Goal: Check status: Check status

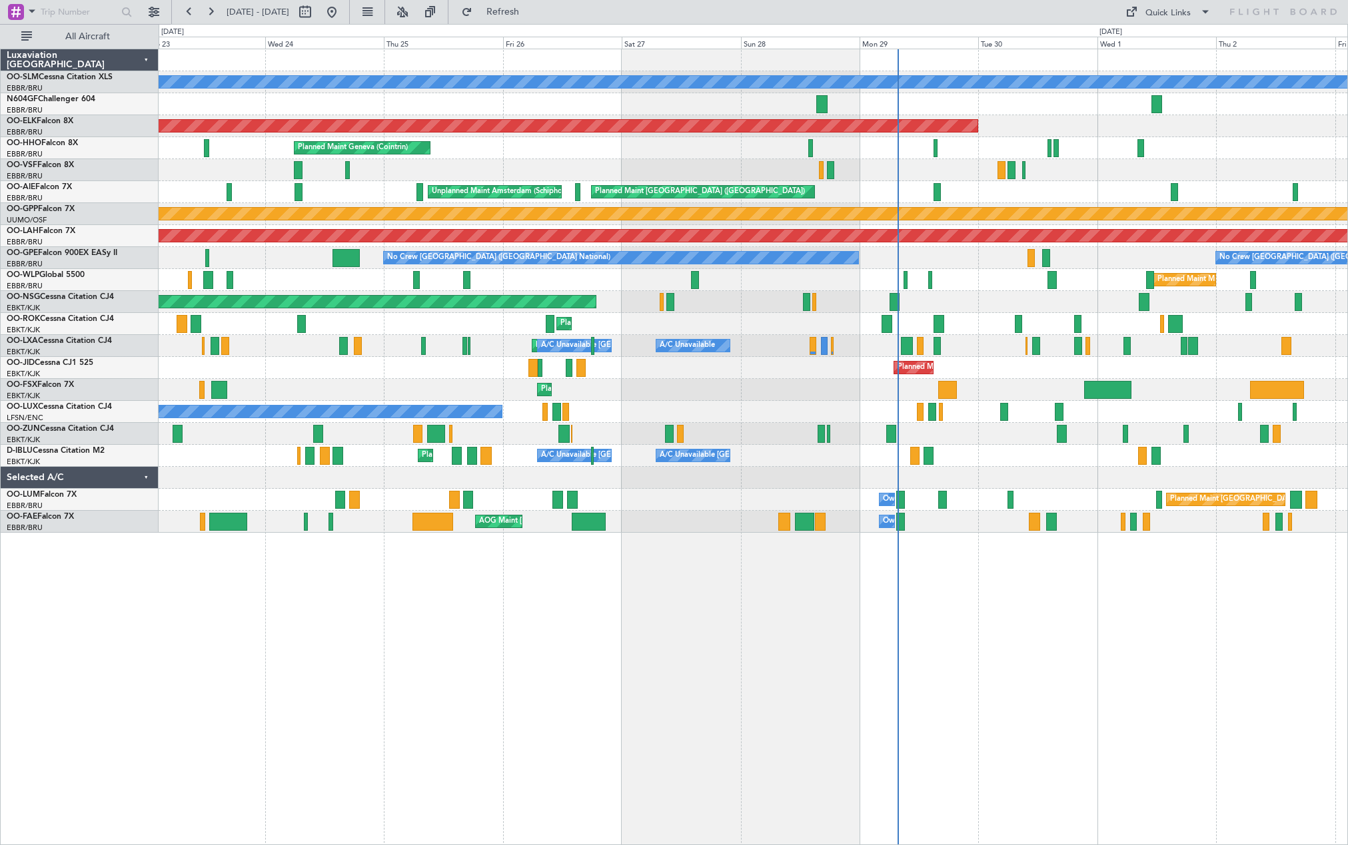
click at [871, 375] on div "Planned Maint Kortrijk-[GEOGRAPHIC_DATA]" at bounding box center [753, 368] width 1189 height 22
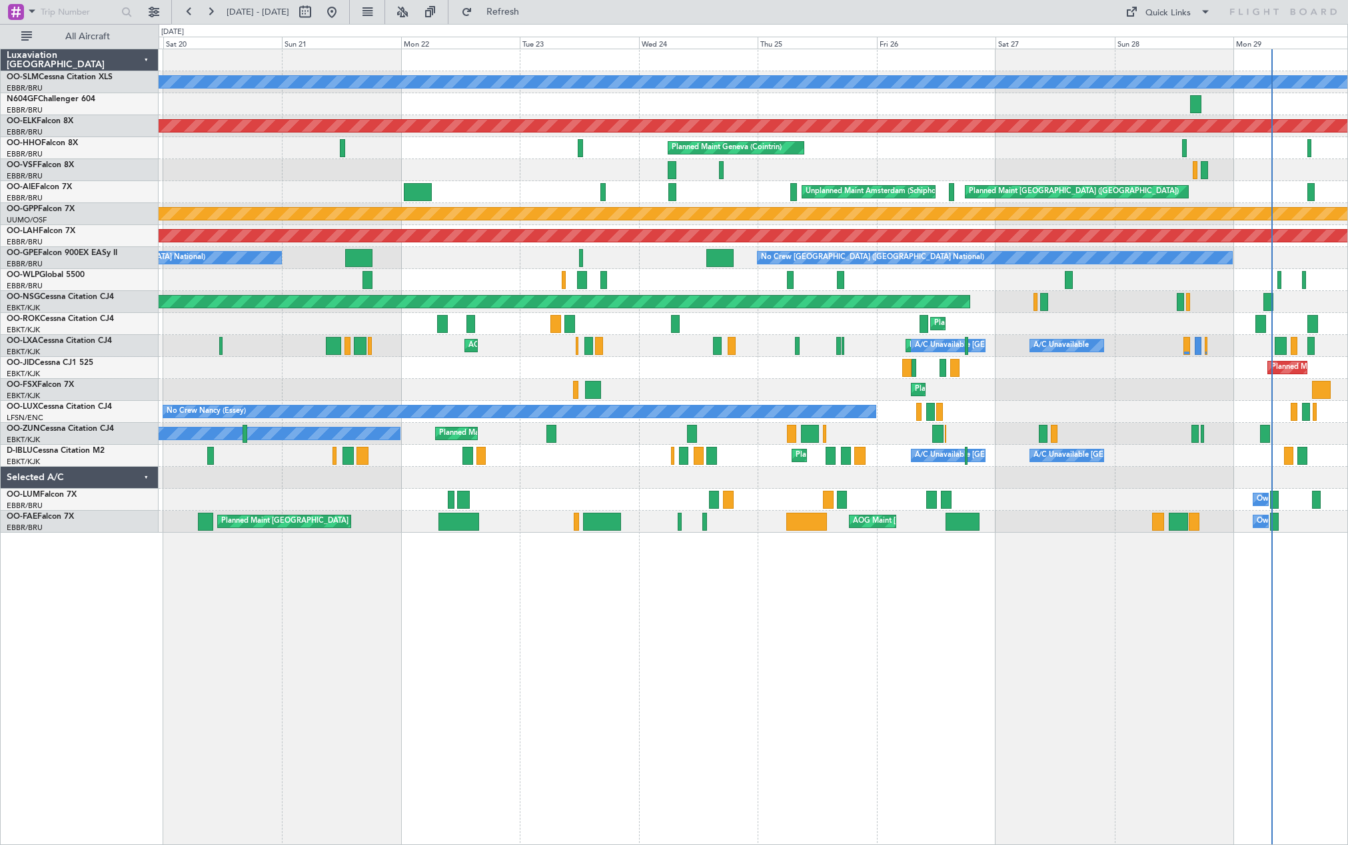
click at [1025, 381] on div "Planned Maint Kortrijk-[GEOGRAPHIC_DATA]" at bounding box center [753, 390] width 1189 height 22
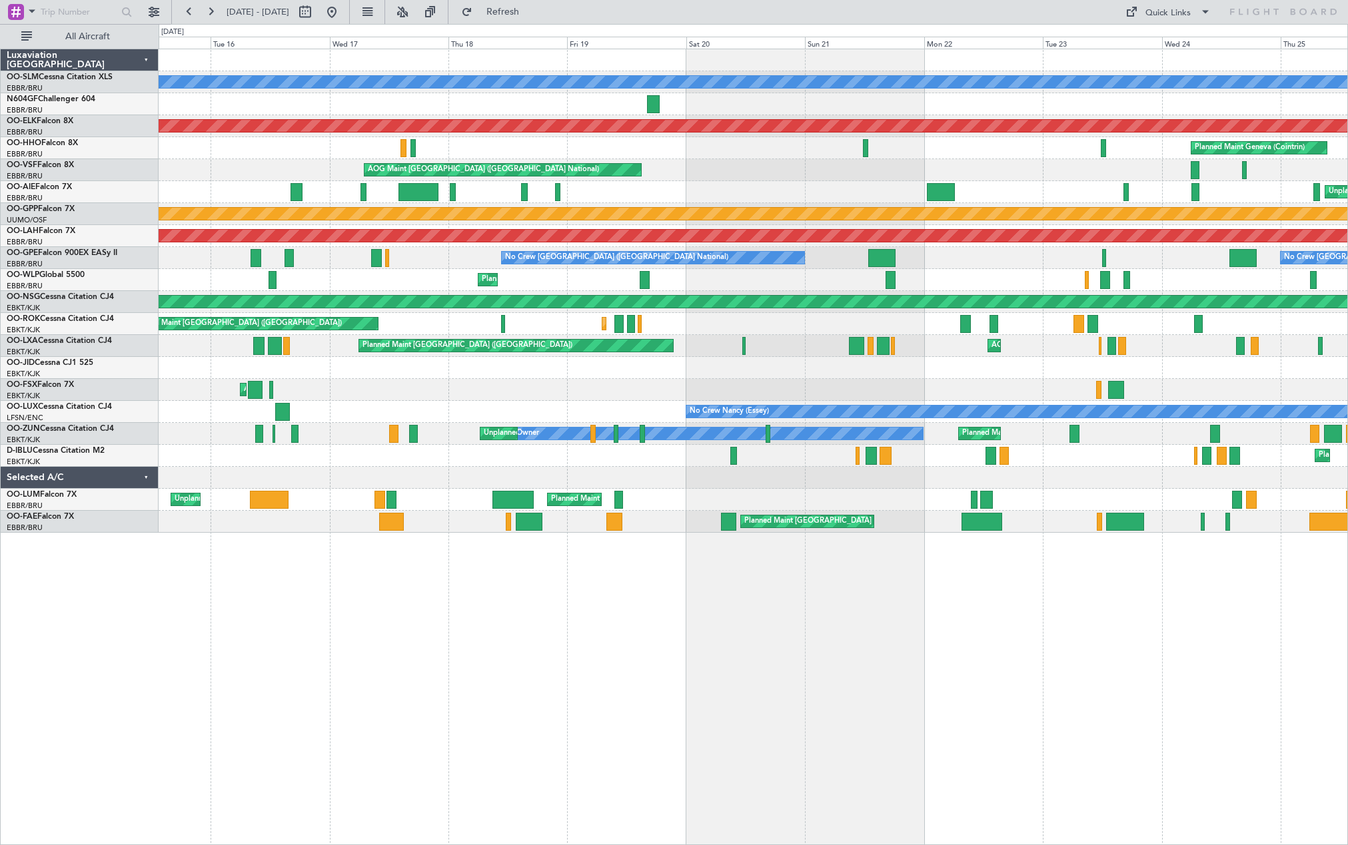
click at [1081, 387] on div "AOG Maint Kortrijk-[GEOGRAPHIC_DATA] Planned Maint [GEOGRAPHIC_DATA]-[GEOGRAPHI…" at bounding box center [753, 390] width 1189 height 22
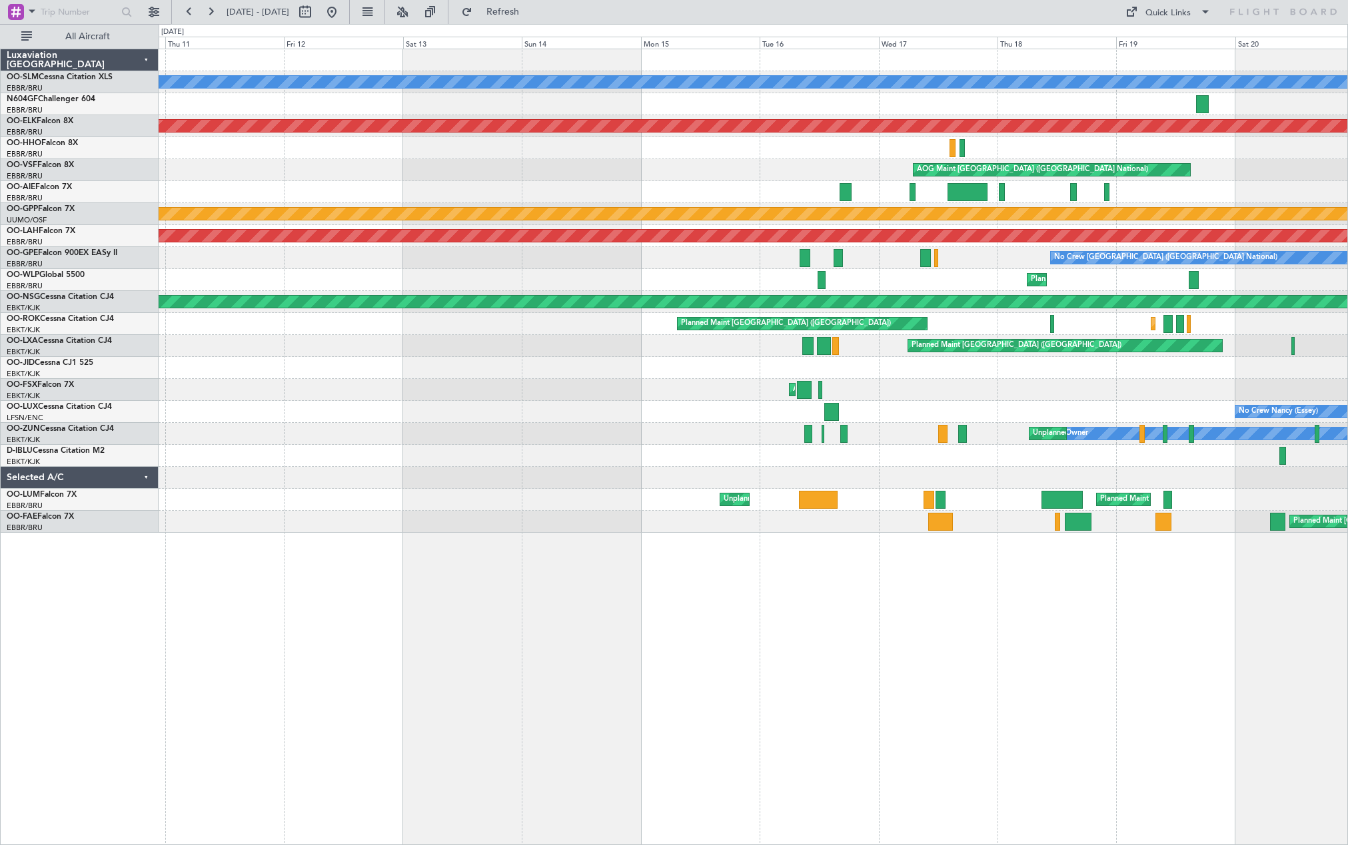
click at [1015, 394] on div "AOG Maint Kortrijk-[GEOGRAPHIC_DATA]" at bounding box center [753, 390] width 1189 height 22
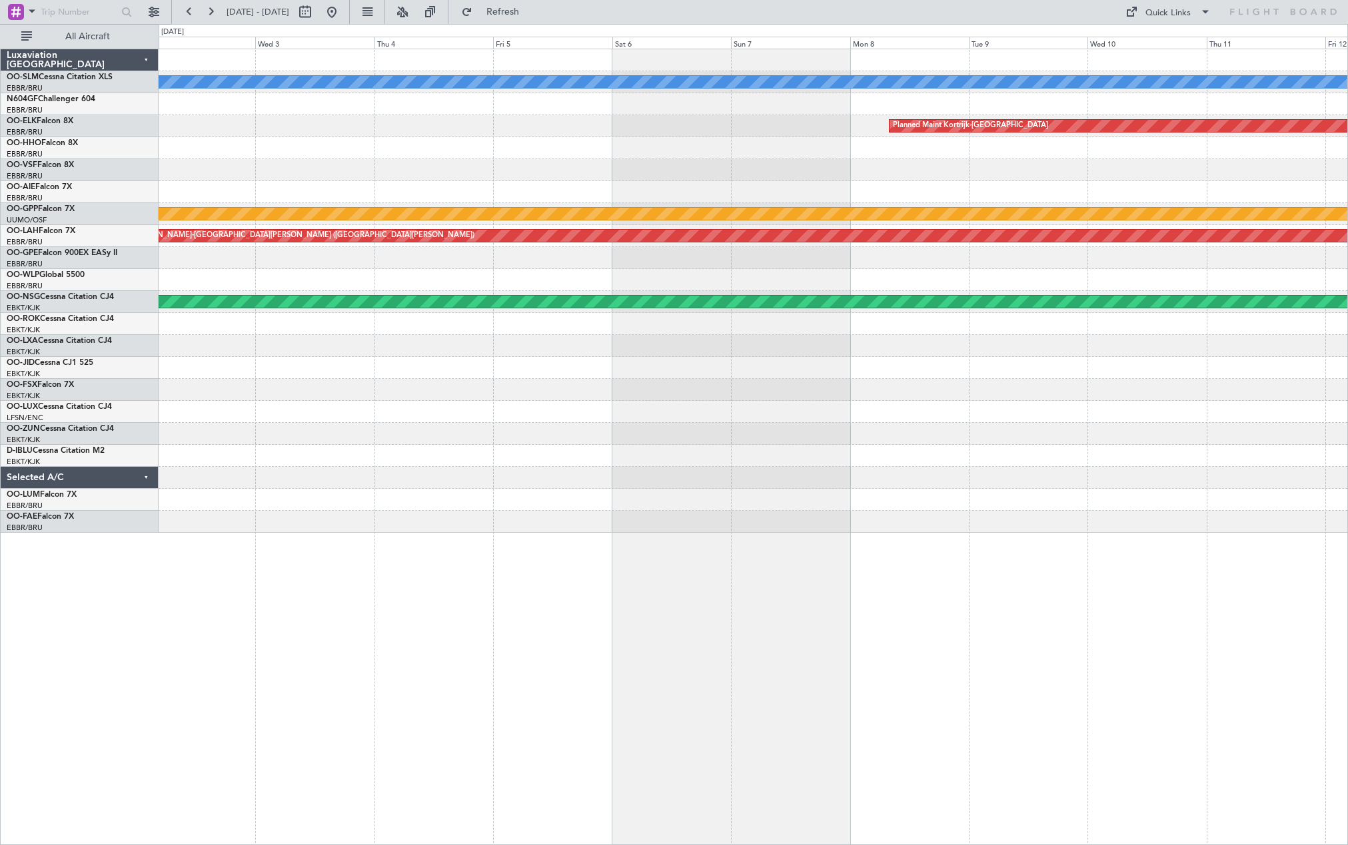
click at [947, 399] on div at bounding box center [753, 390] width 1189 height 22
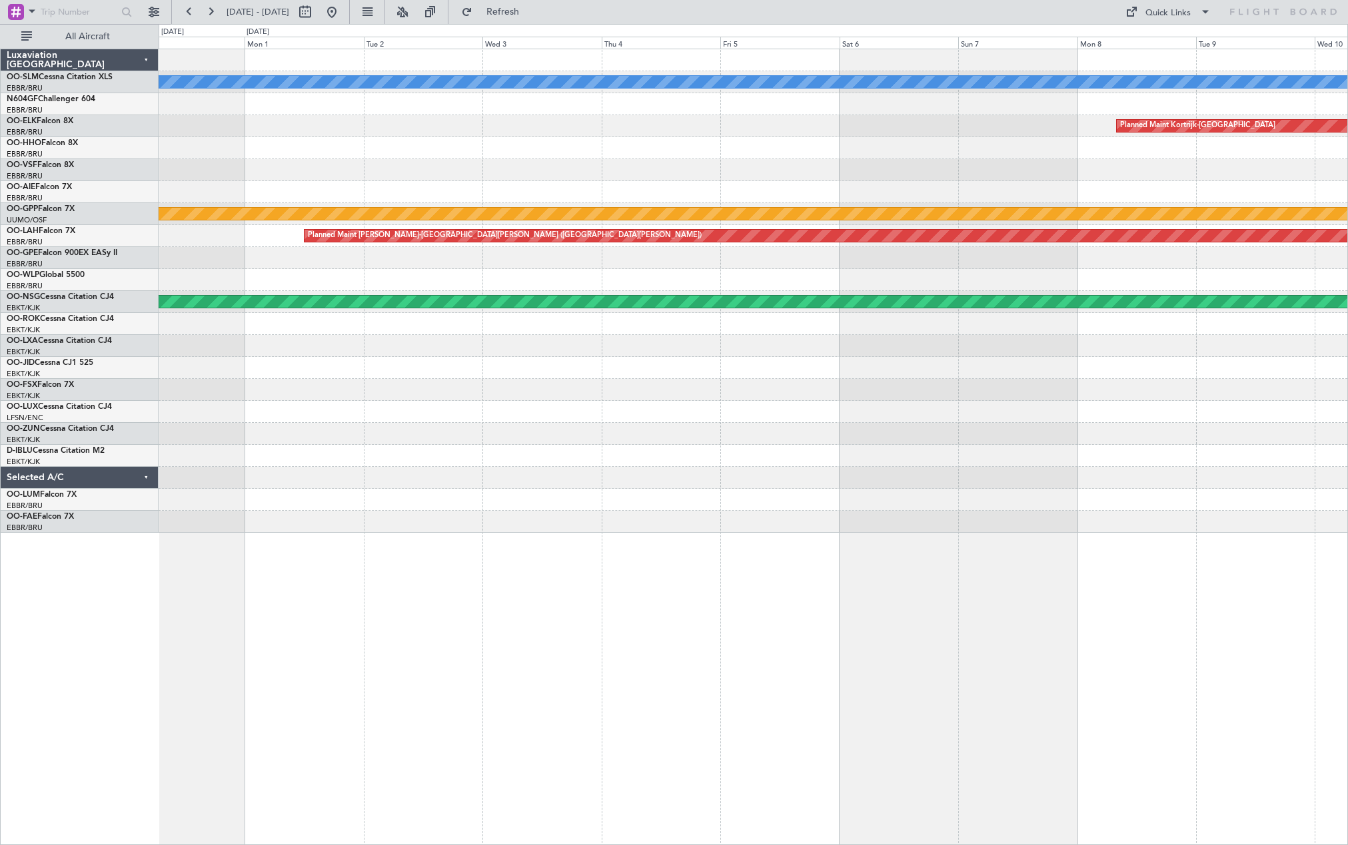
click at [831, 397] on div at bounding box center [753, 390] width 1189 height 22
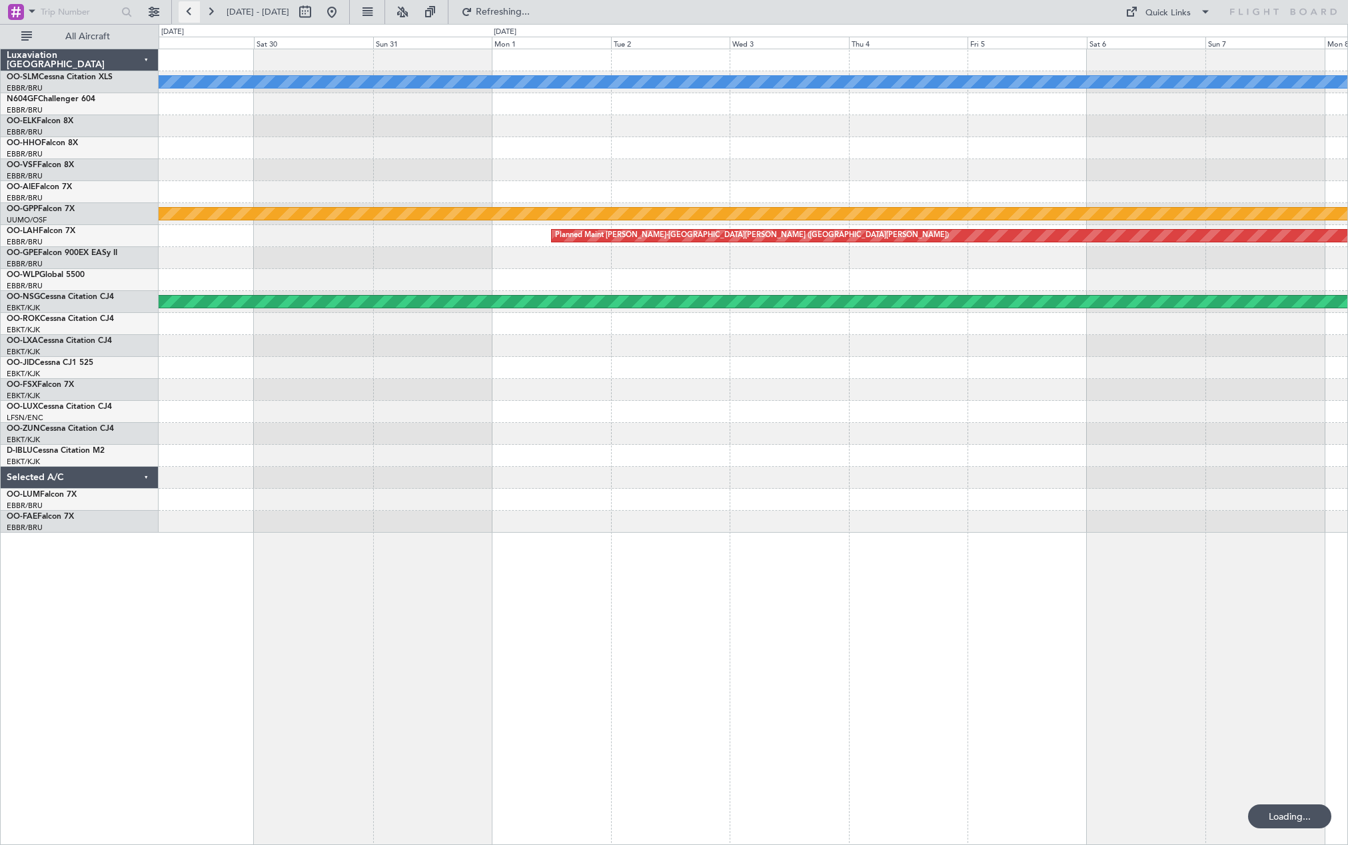
click at [184, 14] on button at bounding box center [189, 11] width 21 height 21
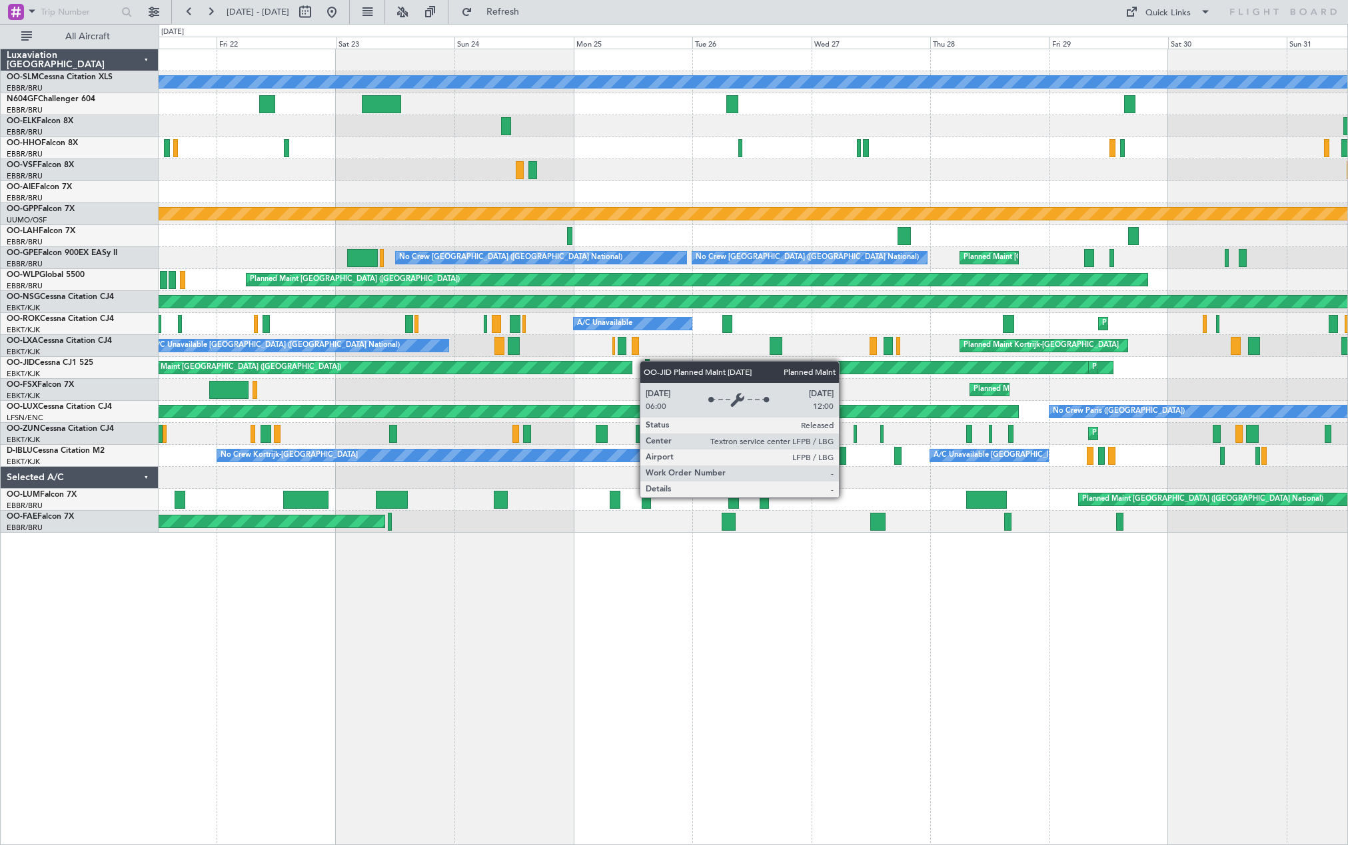
click at [260, 364] on div "A/C Unavailable [GEOGRAPHIC_DATA] Planned Maint [GEOGRAPHIC_DATA] ([GEOGRAPHIC_…" at bounding box center [753, 291] width 1189 height 484
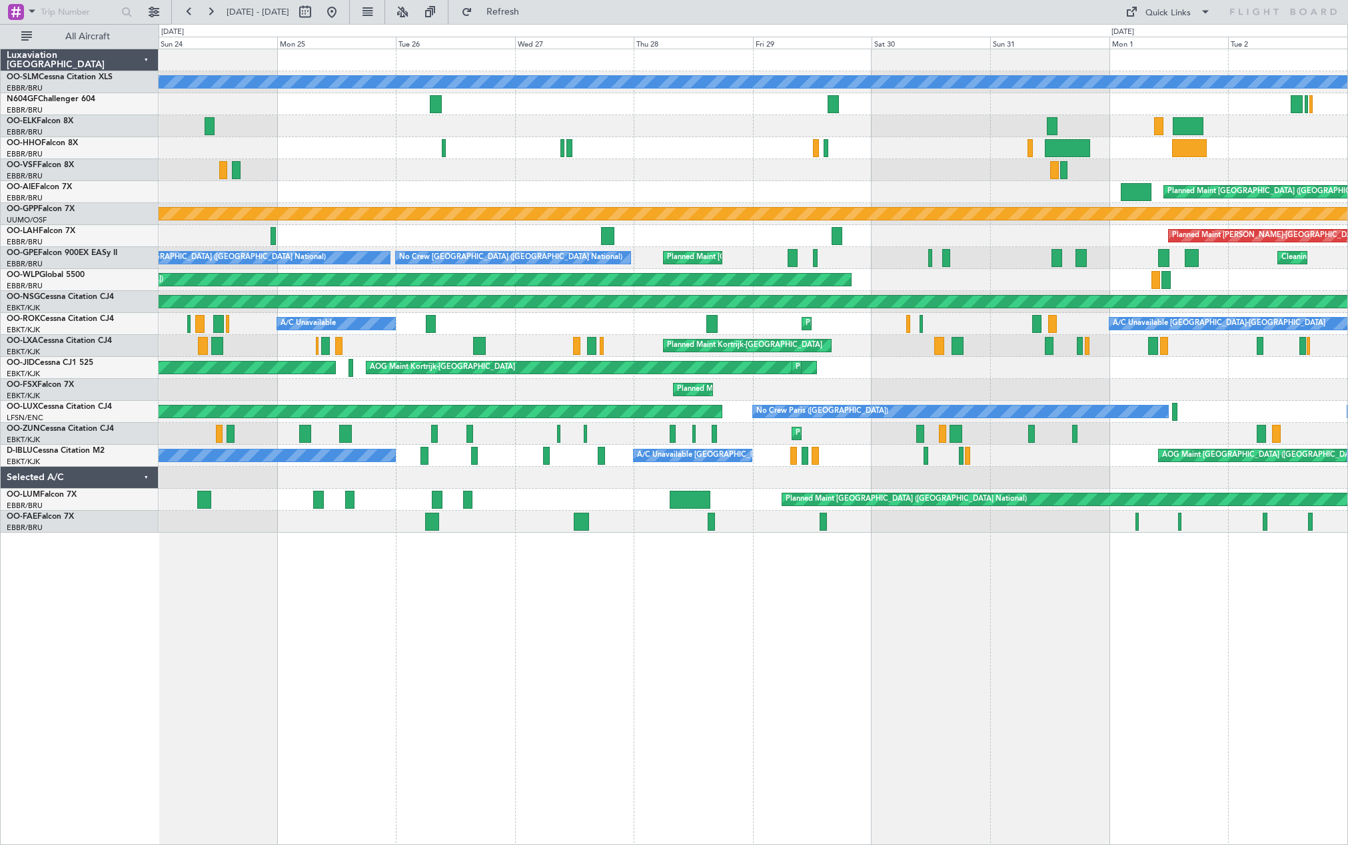
click at [338, 358] on div "A/C Unavailable [GEOGRAPHIC_DATA] Planned Maint [GEOGRAPHIC_DATA] ([GEOGRAPHIC_…" at bounding box center [753, 291] width 1189 height 484
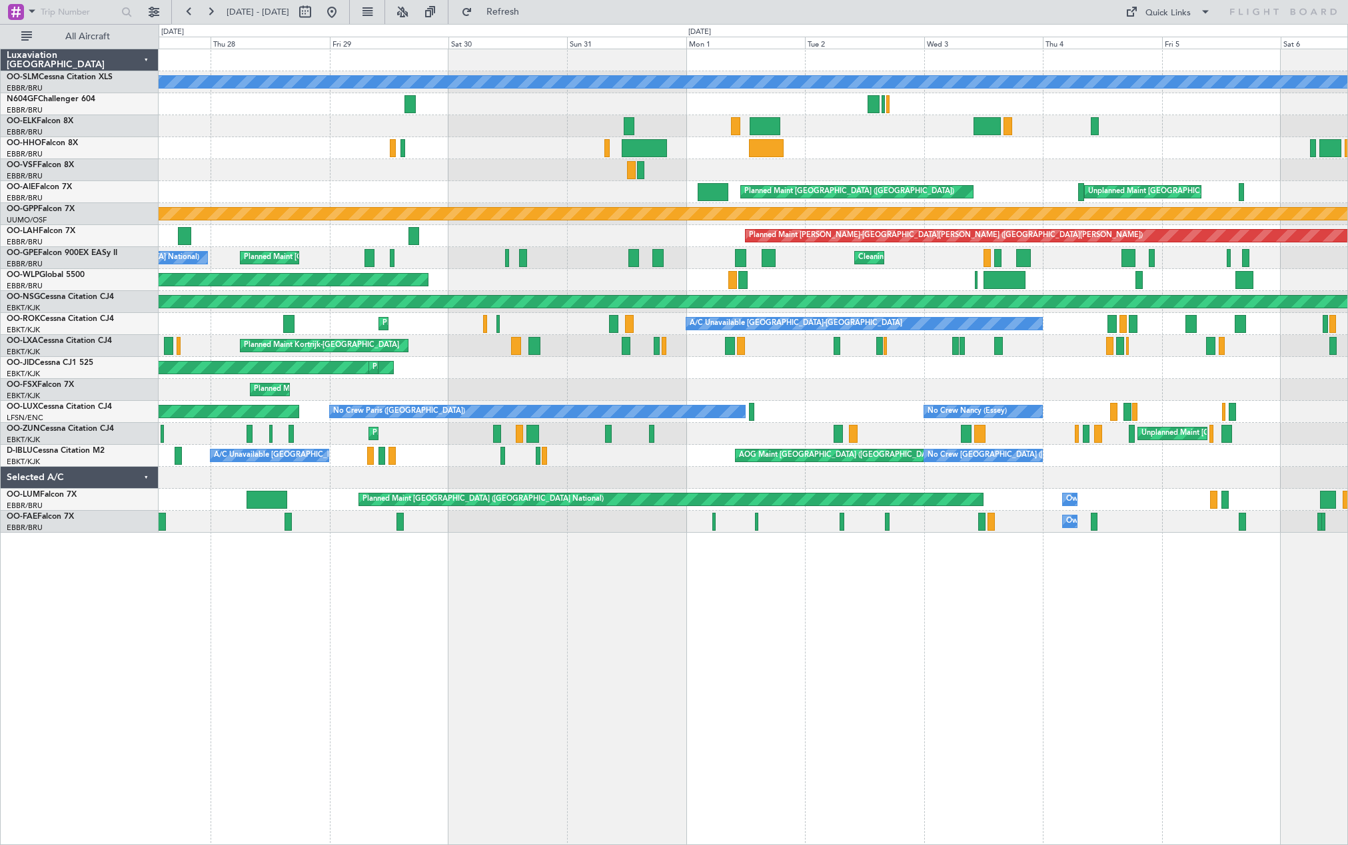
click at [319, 349] on div "Planned Maint Kortrijk-[GEOGRAPHIC_DATA]" at bounding box center [753, 346] width 1189 height 22
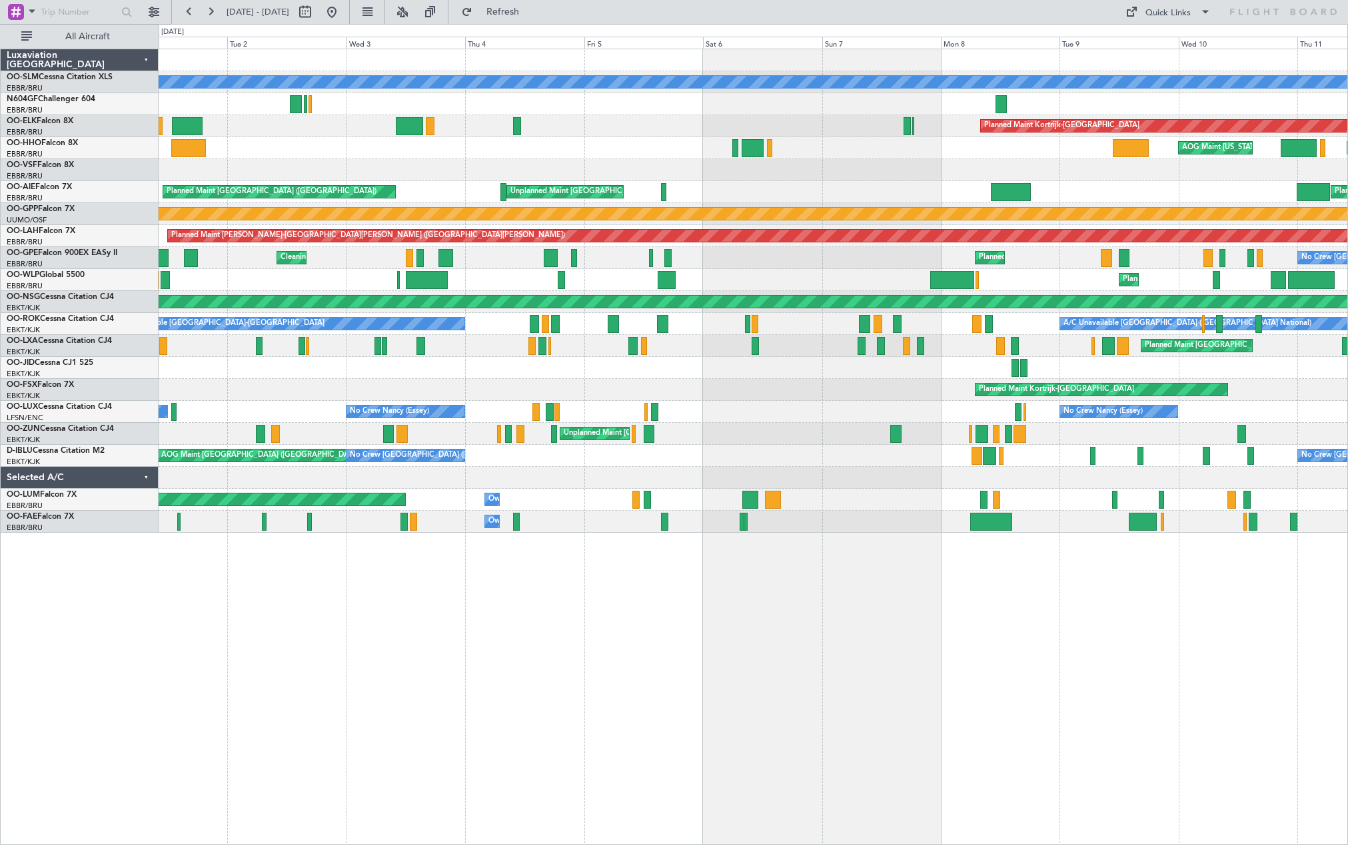
click at [440, 340] on div "Planned Maint [GEOGRAPHIC_DATA] ([GEOGRAPHIC_DATA] National)" at bounding box center [753, 346] width 1189 height 22
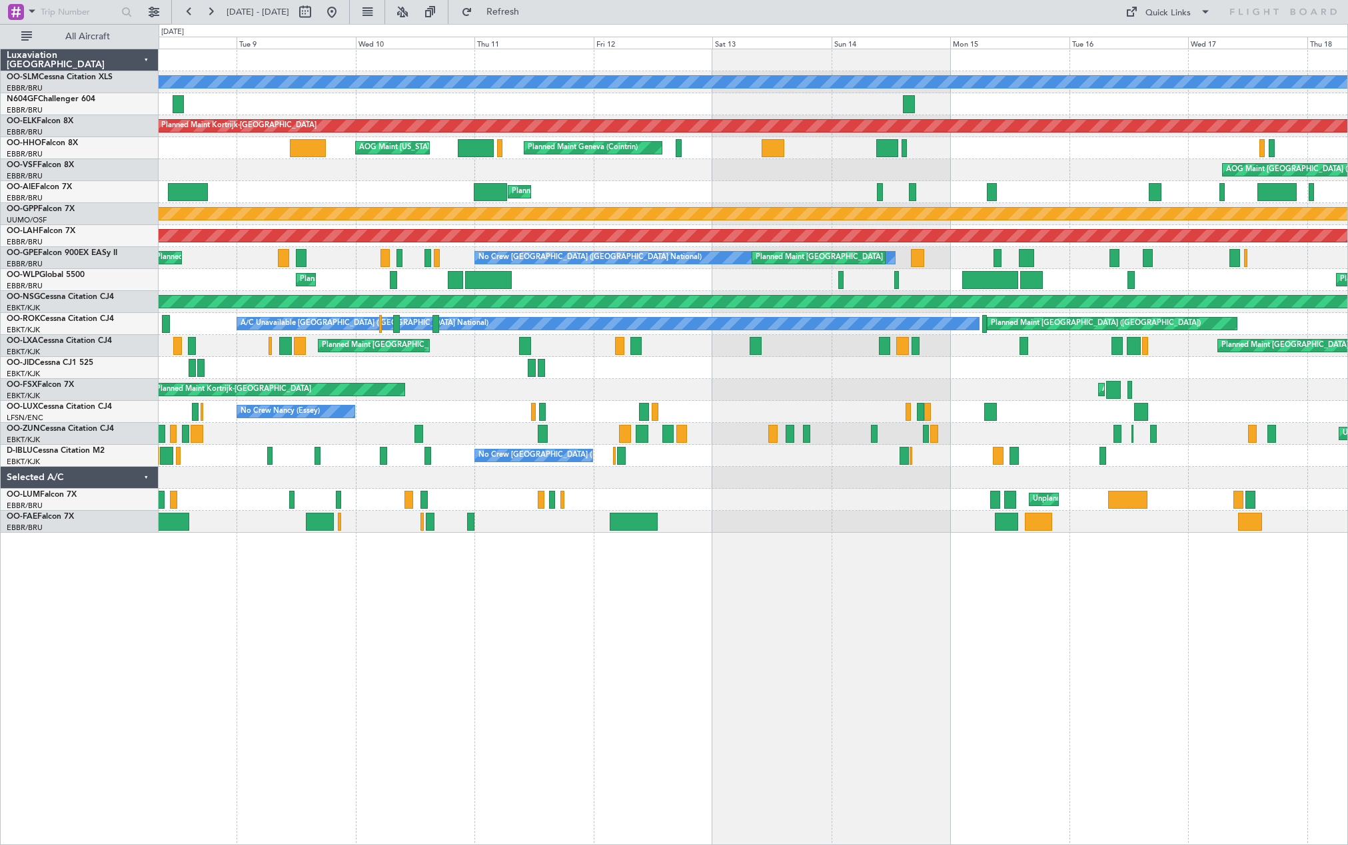
click at [723, 333] on div "A/C Unavailable [GEOGRAPHIC_DATA] ([GEOGRAPHIC_DATA] National) Planned Maint [G…" at bounding box center [753, 324] width 1189 height 22
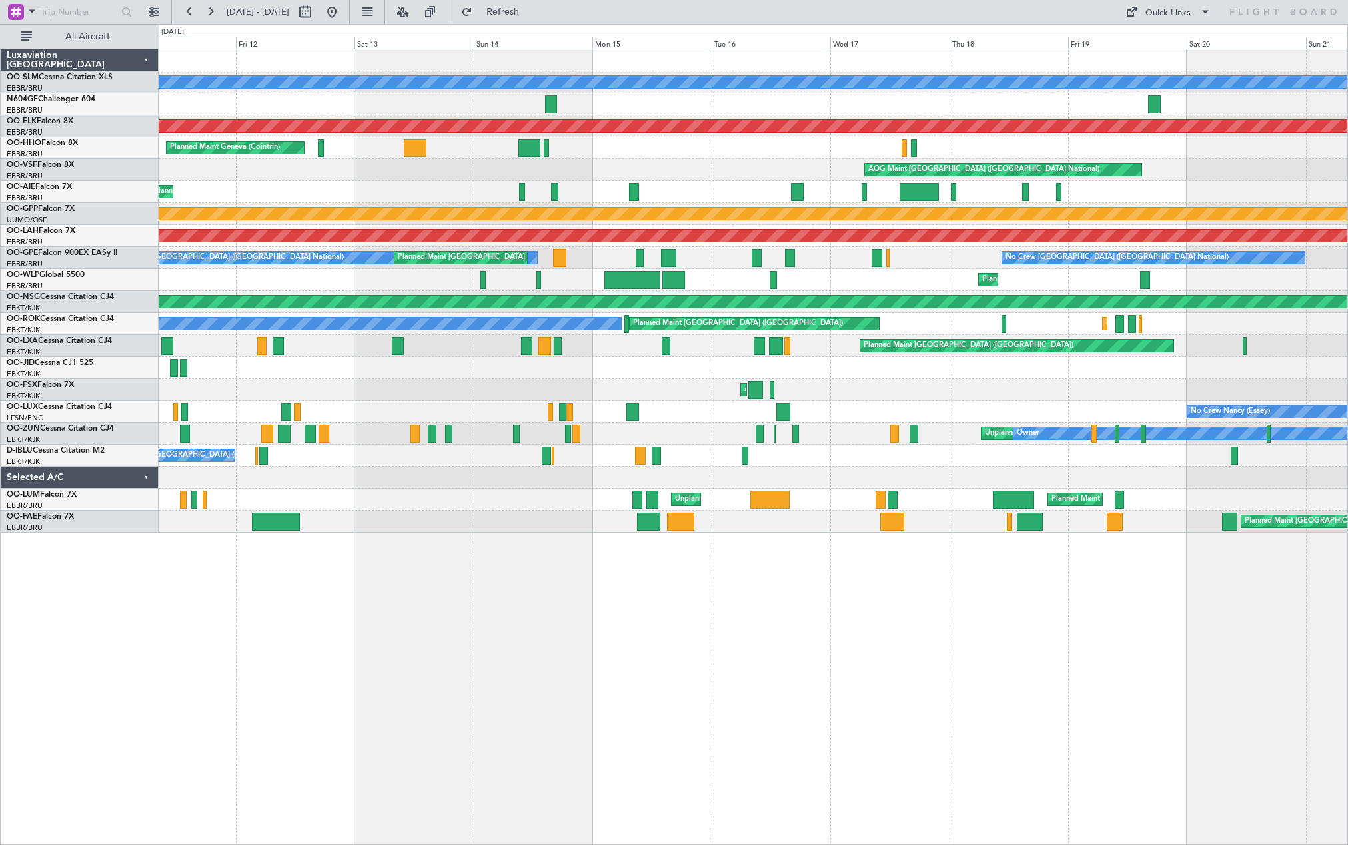
click at [792, 378] on div at bounding box center [753, 368] width 1189 height 22
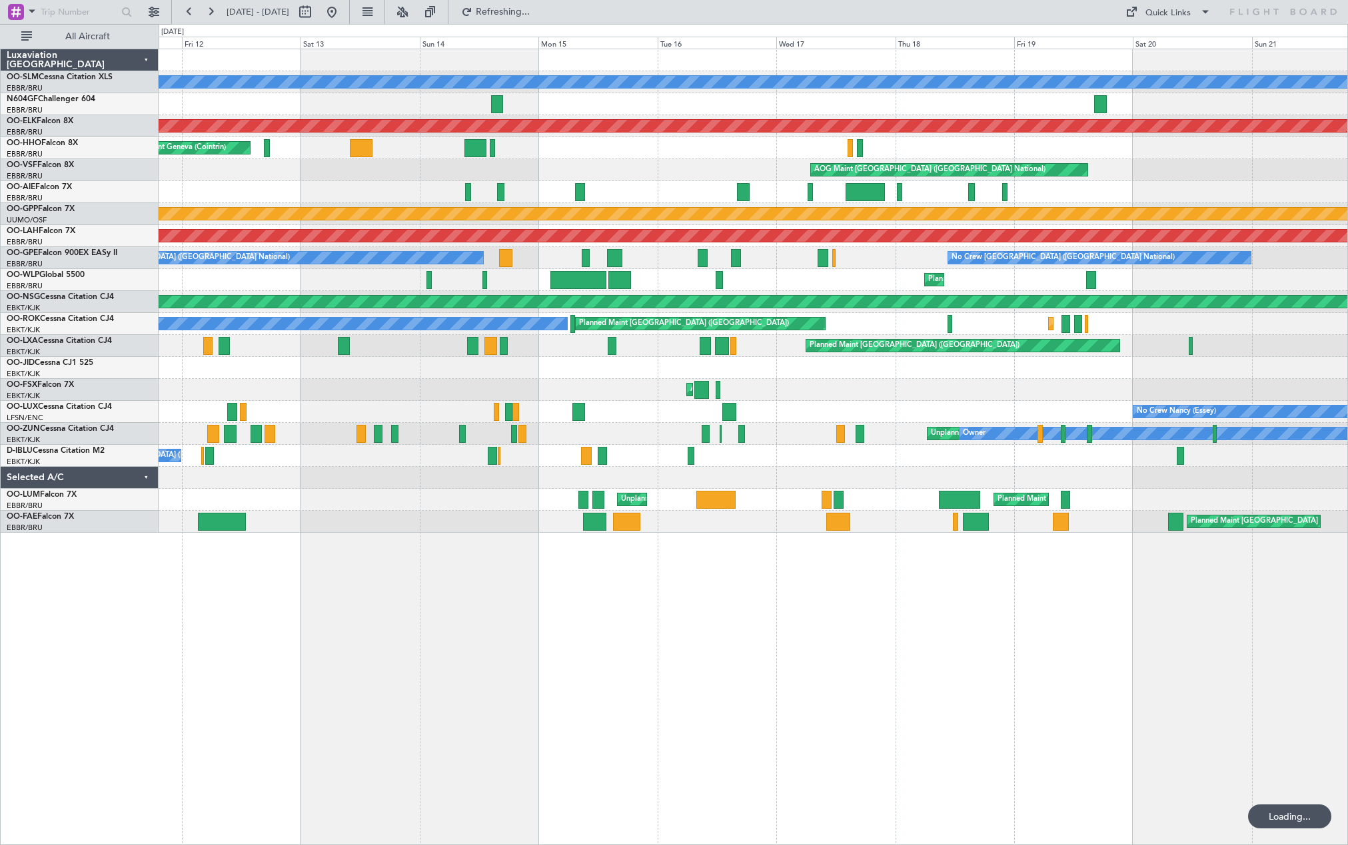
click at [672, 380] on div "A/C Unavailable [GEOGRAPHIC_DATA] Planned Maint [GEOGRAPHIC_DATA]-[GEOGRAPHIC_D…" at bounding box center [753, 291] width 1189 height 484
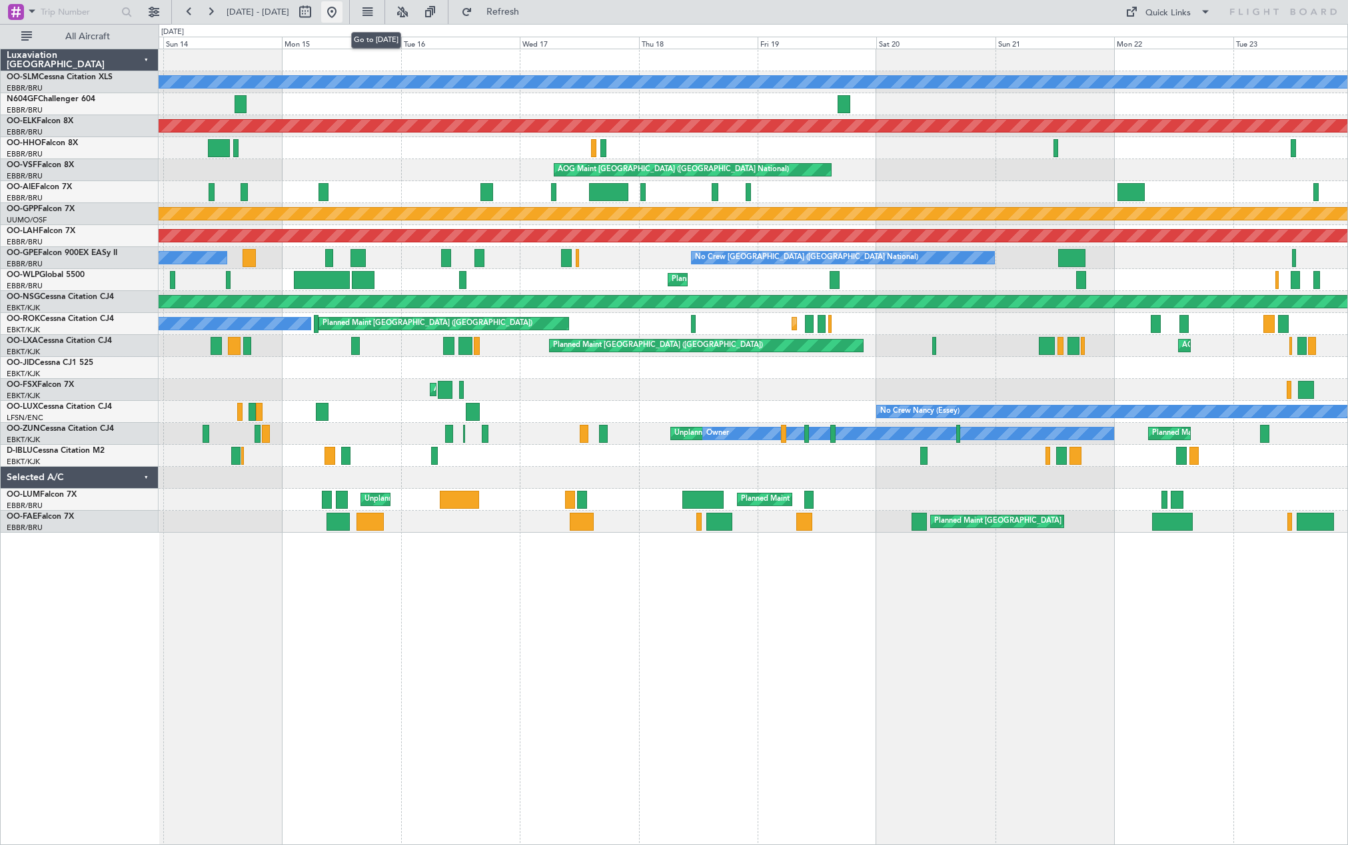
click at [342, 17] on button at bounding box center [331, 11] width 21 height 21
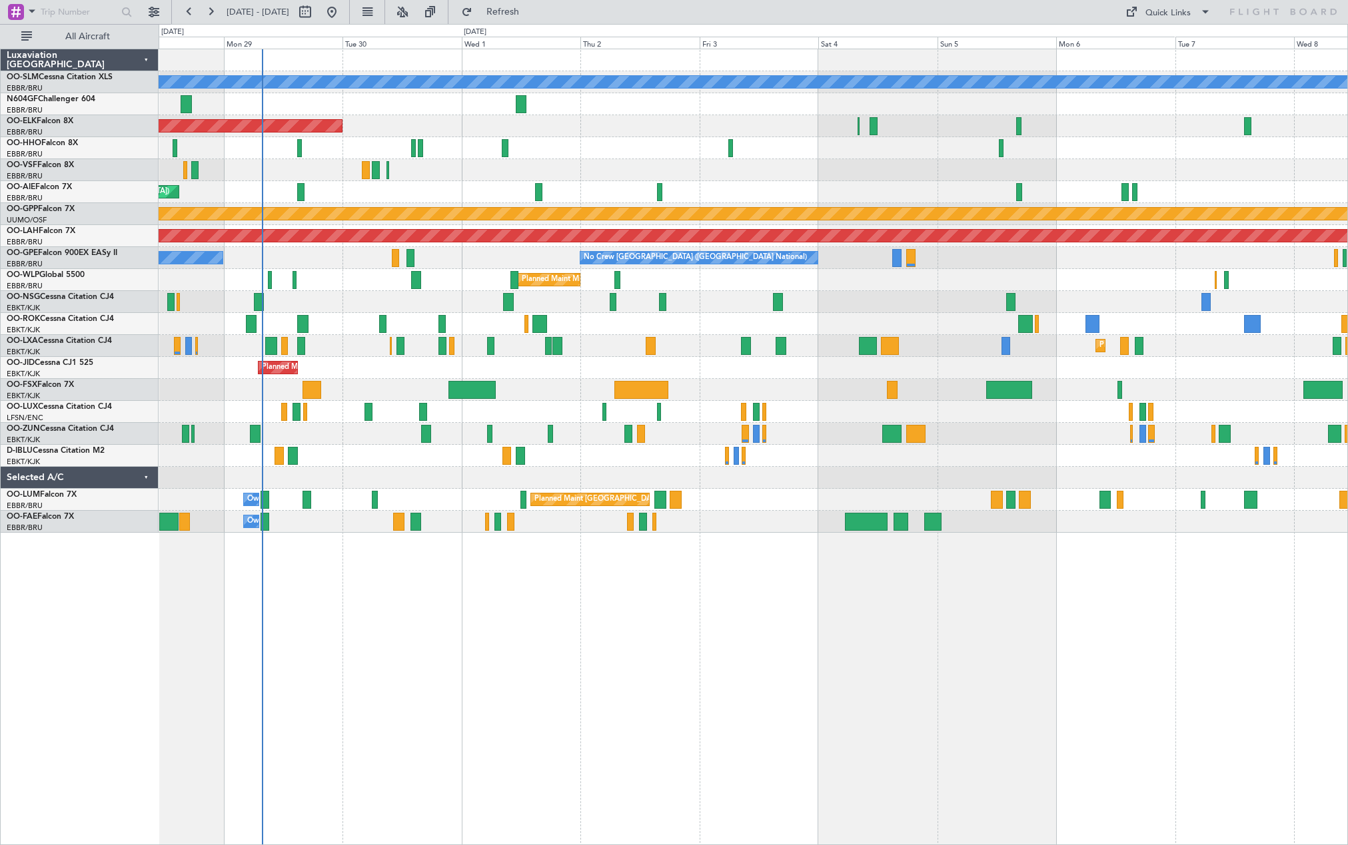
click at [498, 308] on div "Planned Maint [GEOGRAPHIC_DATA] ([GEOGRAPHIC_DATA])" at bounding box center [753, 302] width 1189 height 22
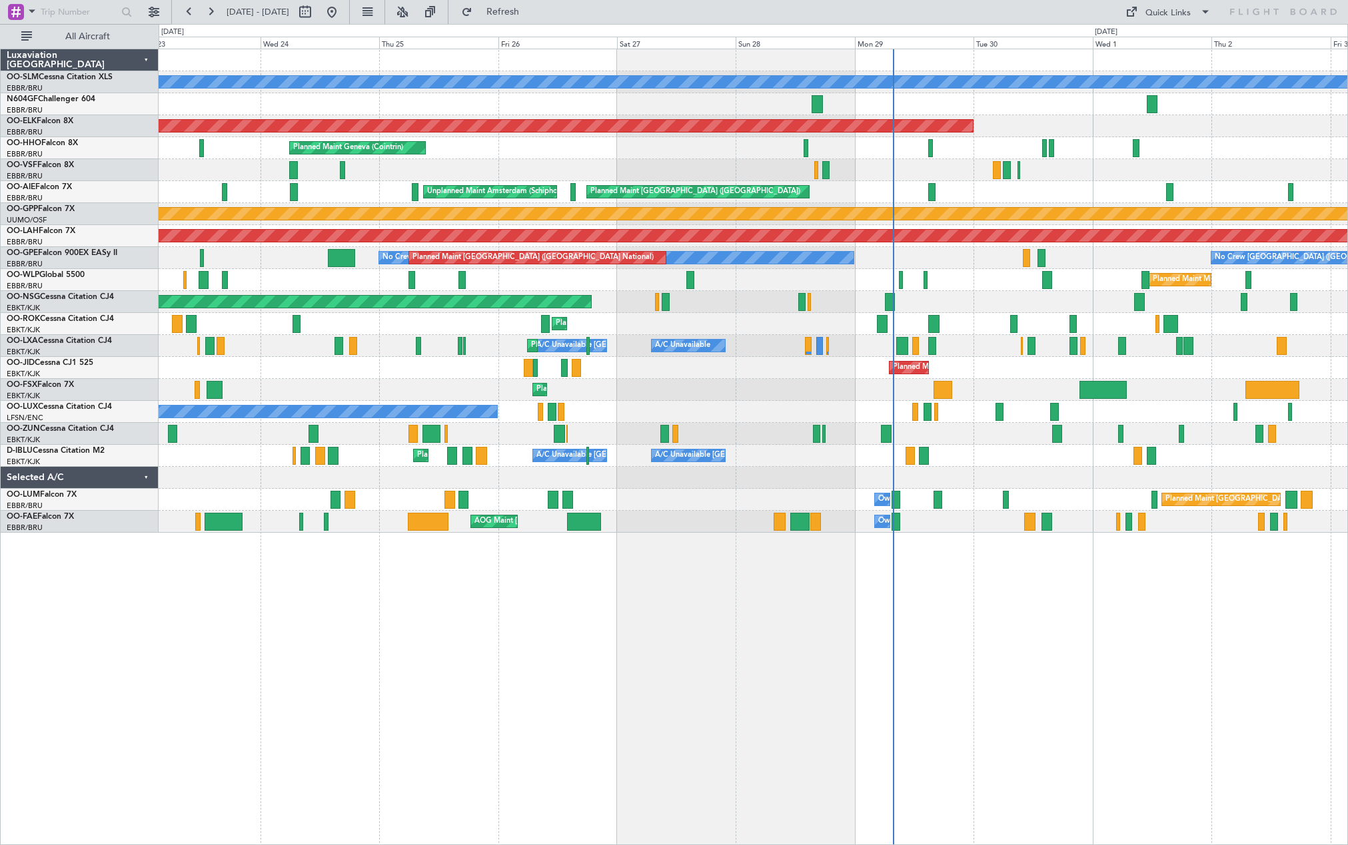
click at [1241, 326] on div "Planned Maint Kortrijk-[GEOGRAPHIC_DATA]" at bounding box center [753, 324] width 1189 height 22
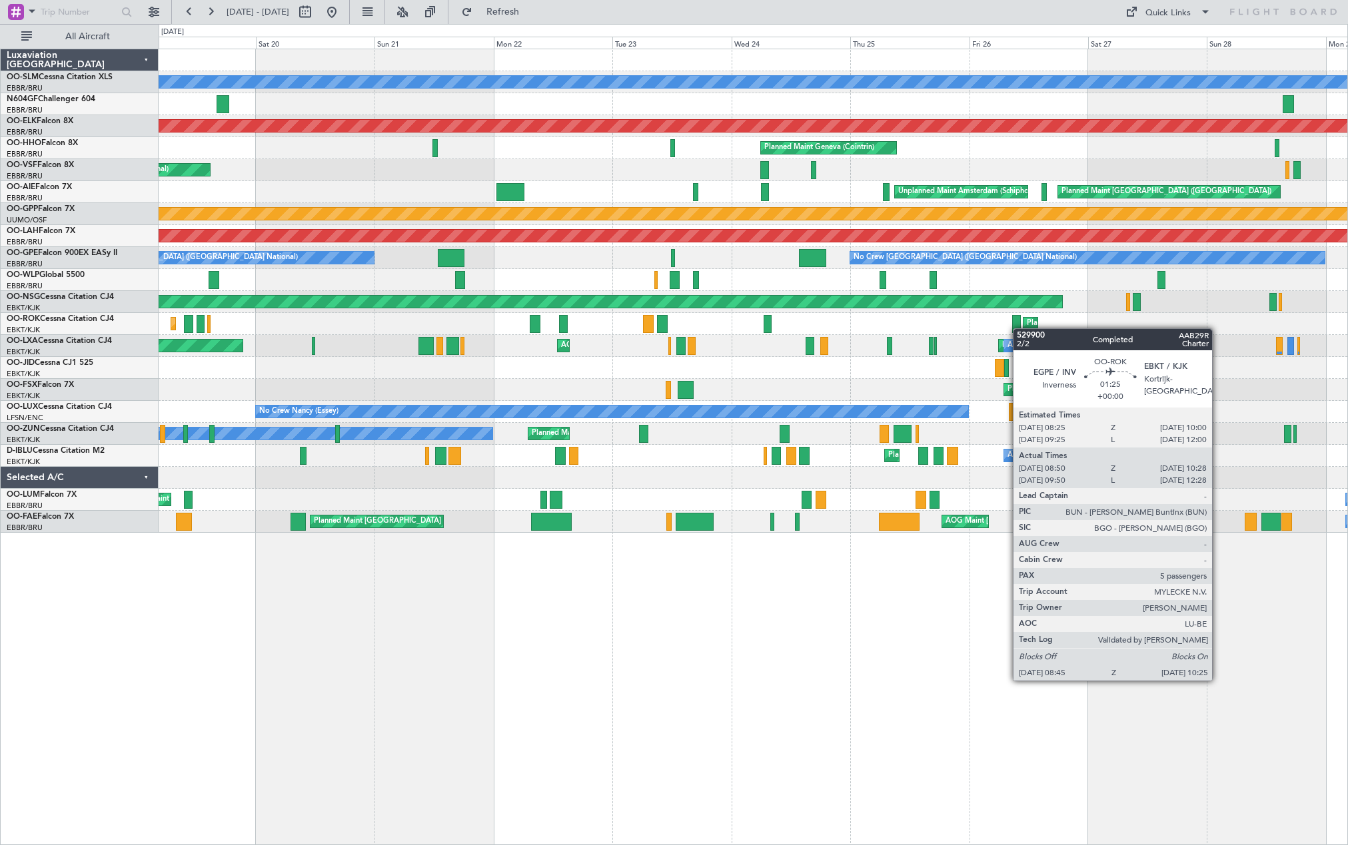
click at [1019, 328] on div at bounding box center [1016, 324] width 9 height 18
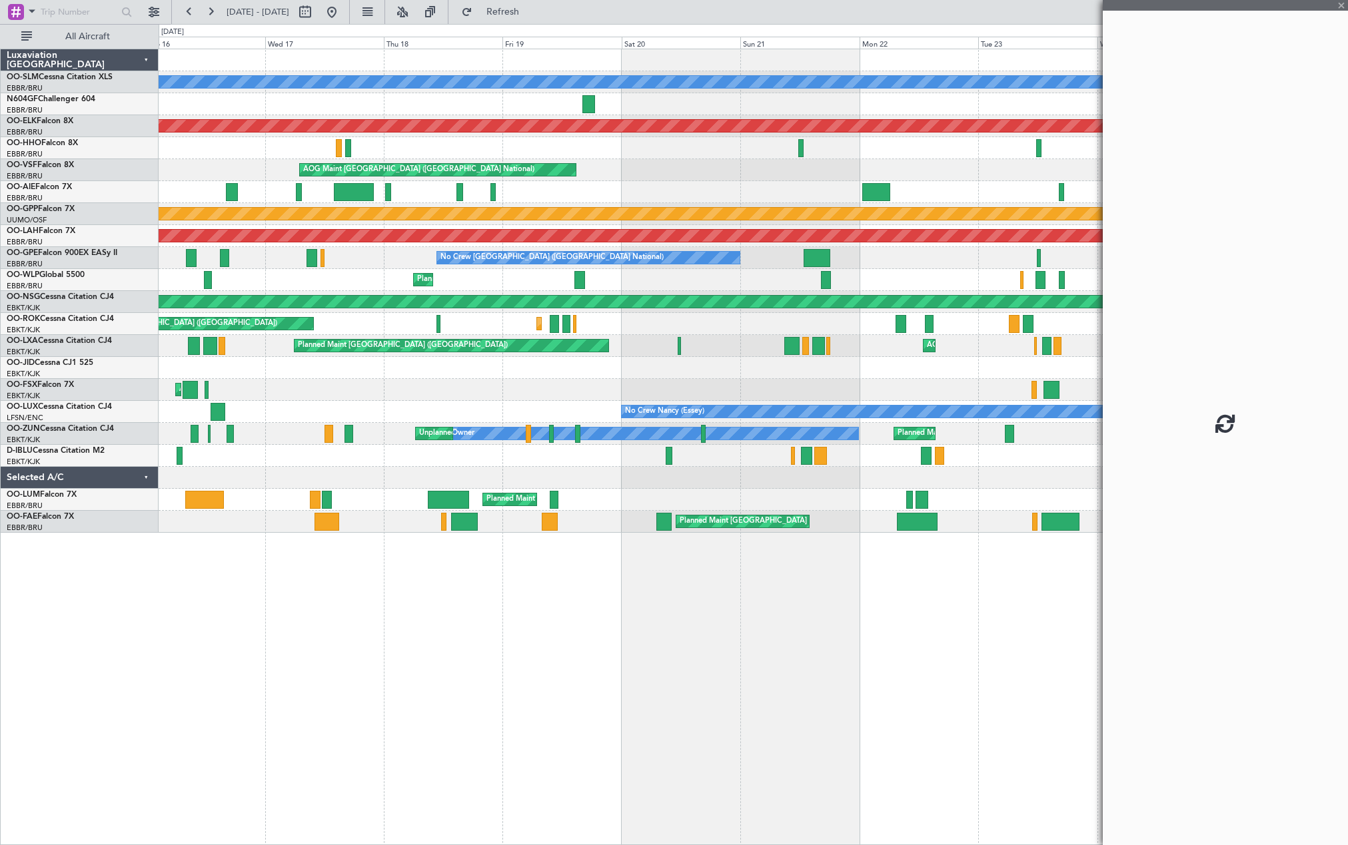
click at [1191, 347] on fb-app "[DATE] - [DATE] Refresh Quick Links All Aircraft A/C Unavailable [GEOGRAPHIC_DA…" at bounding box center [674, 427] width 1348 height 835
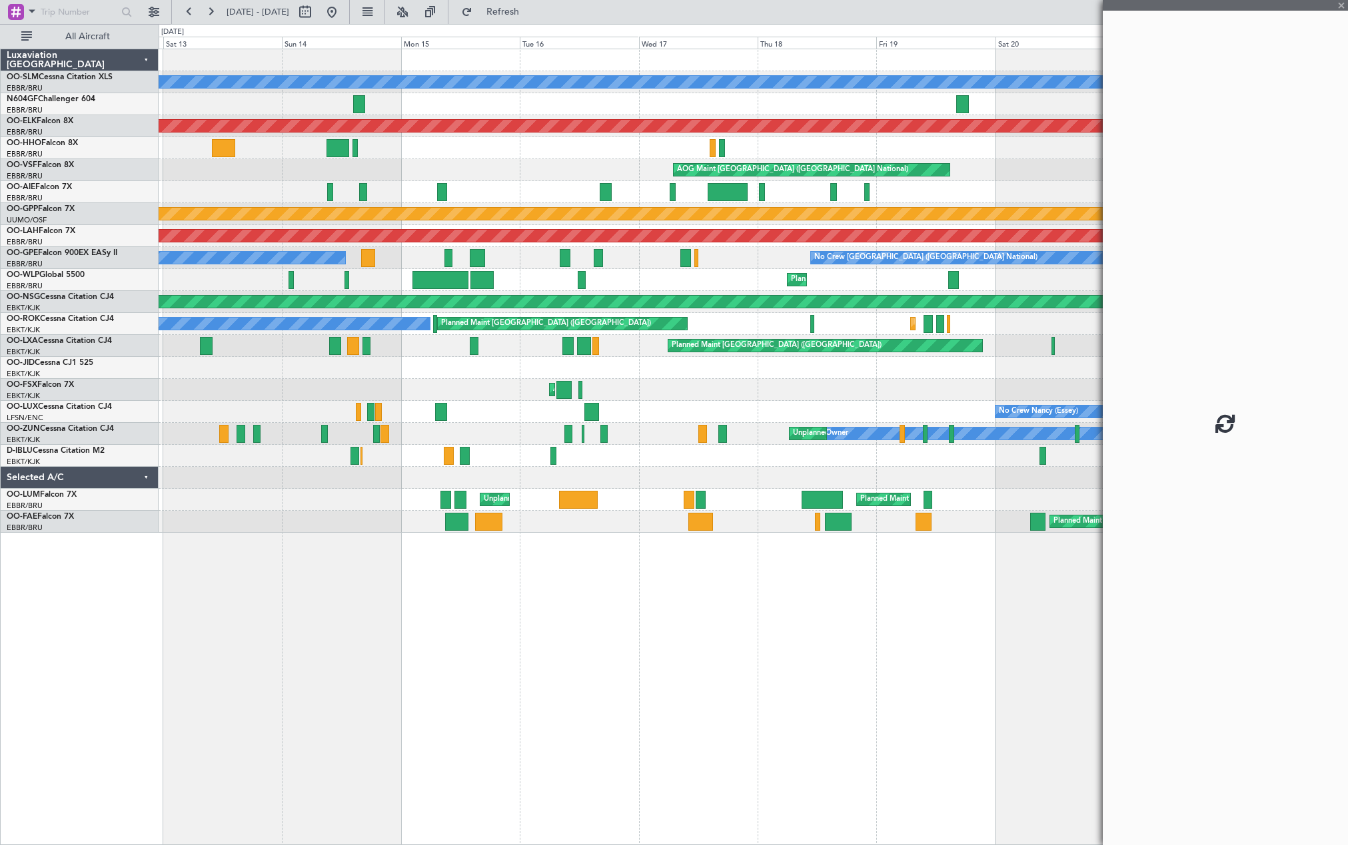
click at [1241, 348] on fb-app "[DATE] - [DATE] Refresh Quick Links All Aircraft A/C Unavailable [GEOGRAPHIC_DA…" at bounding box center [674, 427] width 1348 height 835
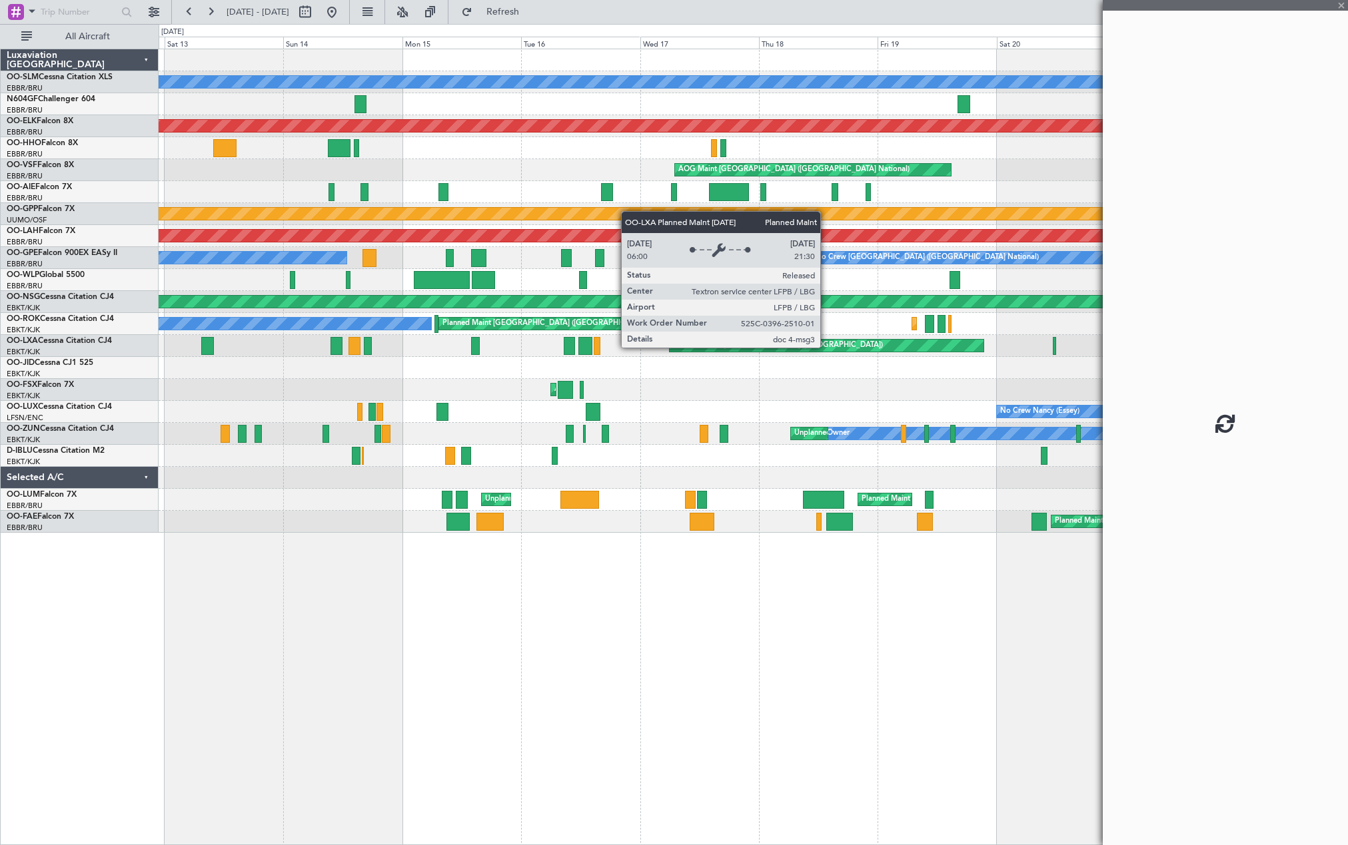
click at [1167, 355] on fb-app "[DATE] - [DATE] Refresh Quick Links All Aircraft A/C Unavailable [GEOGRAPHIC_DA…" at bounding box center [674, 427] width 1348 height 835
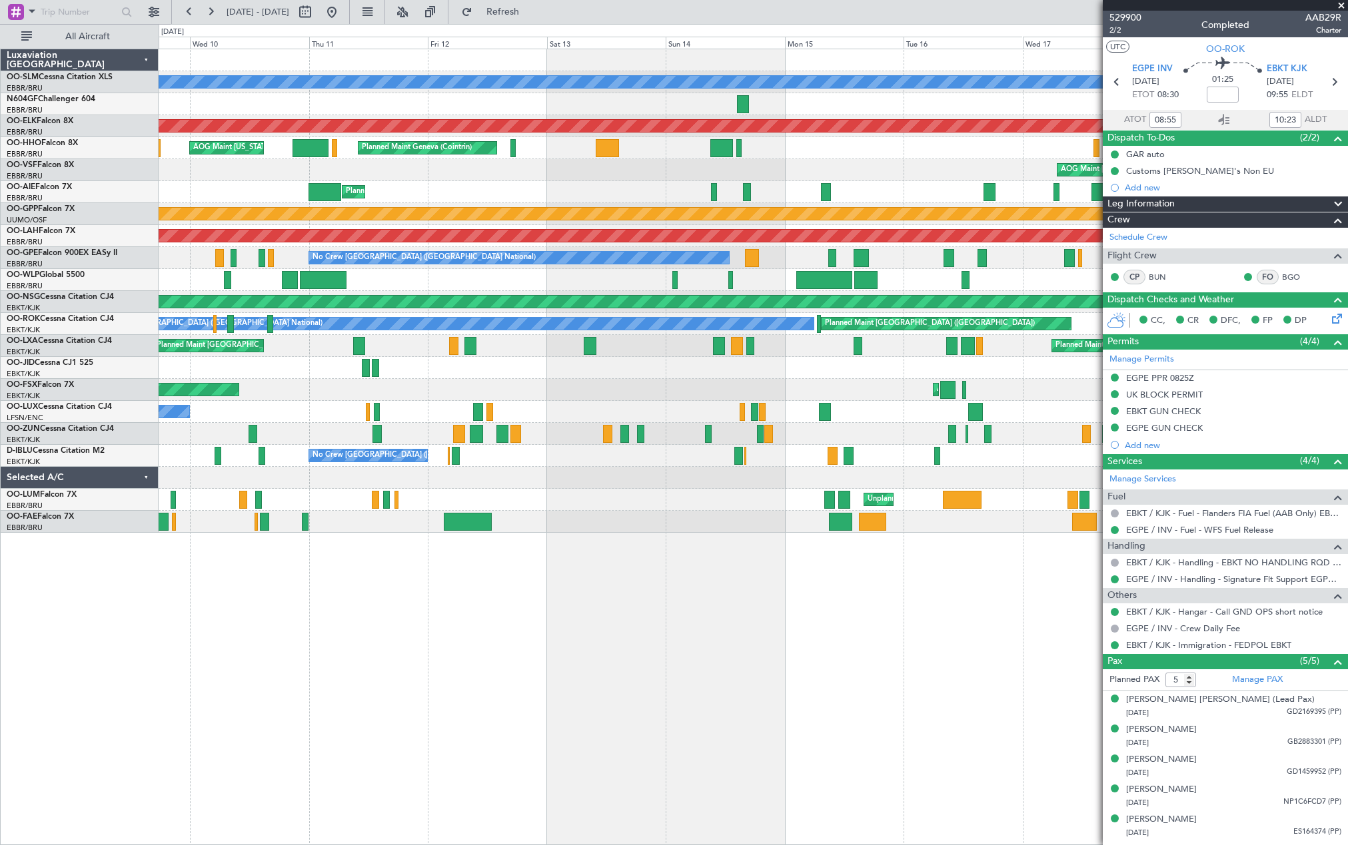
click at [595, 183] on div "A/C Unavailable [GEOGRAPHIC_DATA] Planned Maint [GEOGRAPHIC_DATA]-[GEOGRAPHIC_D…" at bounding box center [753, 291] width 1189 height 484
type input "09:55"
type input "12:23"
type input "08:55"
type input "10:23"
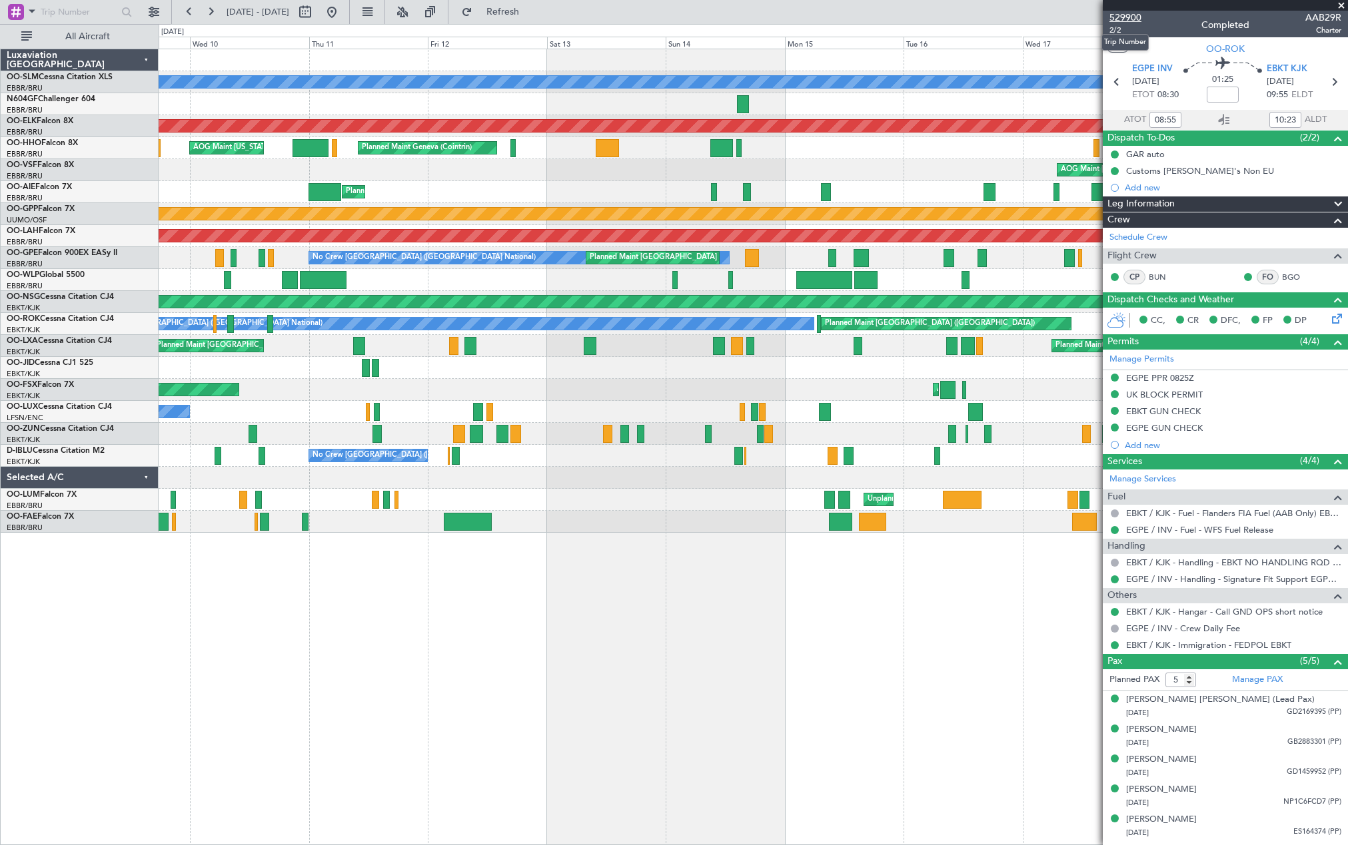
click at [1111, 19] on span "529900" at bounding box center [1125, 18] width 32 height 14
